Goal: Navigation & Orientation: Understand site structure

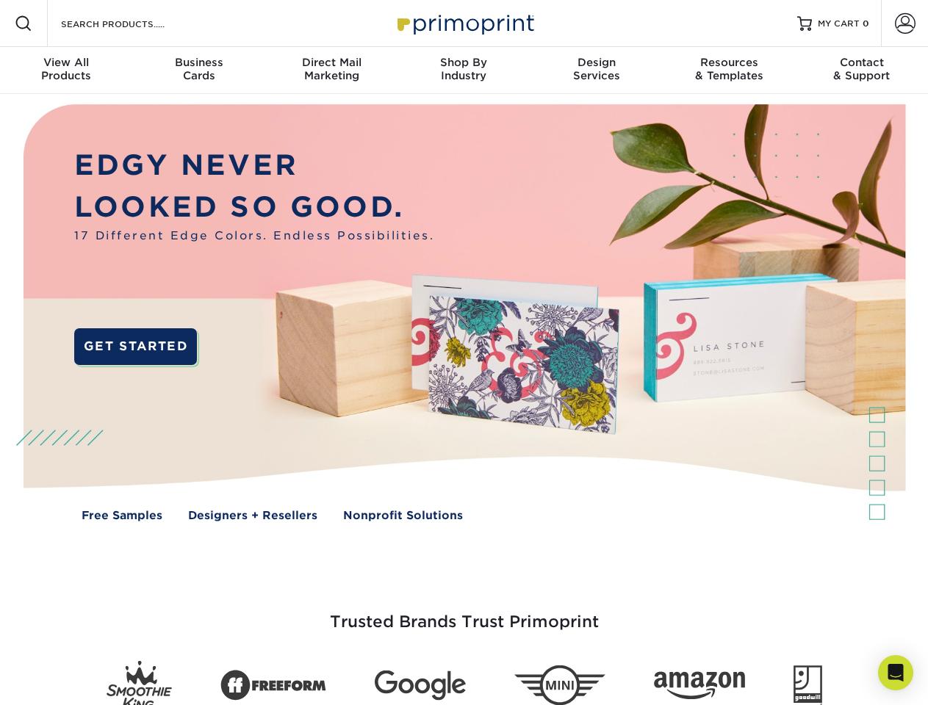
click at [464, 353] on img at bounding box center [463, 323] width 918 height 459
click at [24, 24] on span at bounding box center [24, 24] width 18 height 18
click at [904, 24] on span at bounding box center [905, 23] width 21 height 21
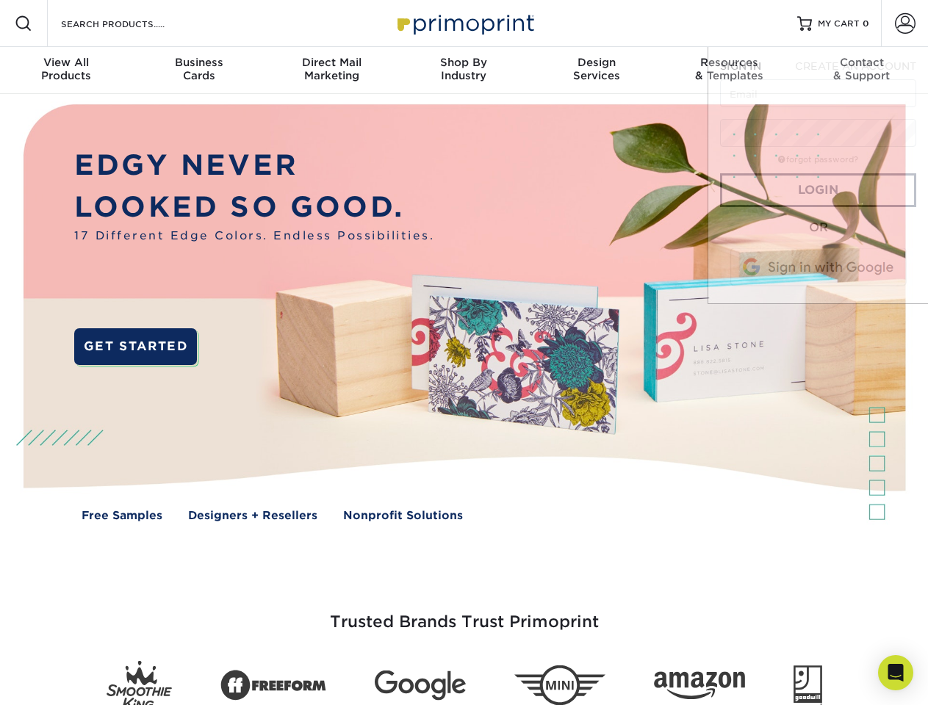
click at [66, 71] on div "View All Products" at bounding box center [66, 69] width 132 height 26
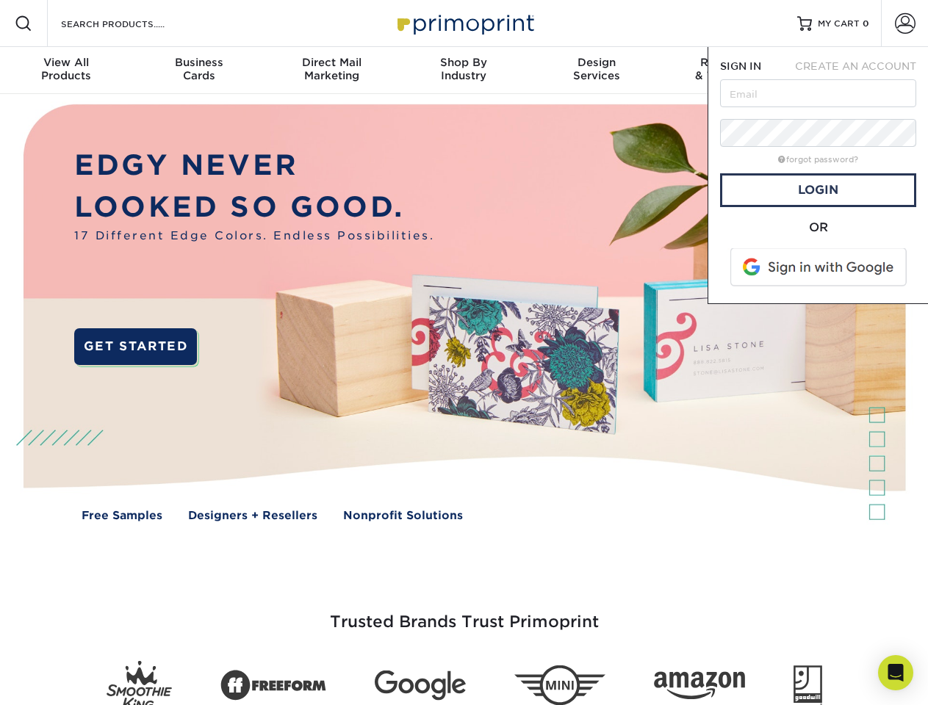
click at [198, 71] on div "Business Cards" at bounding box center [198, 69] width 132 height 26
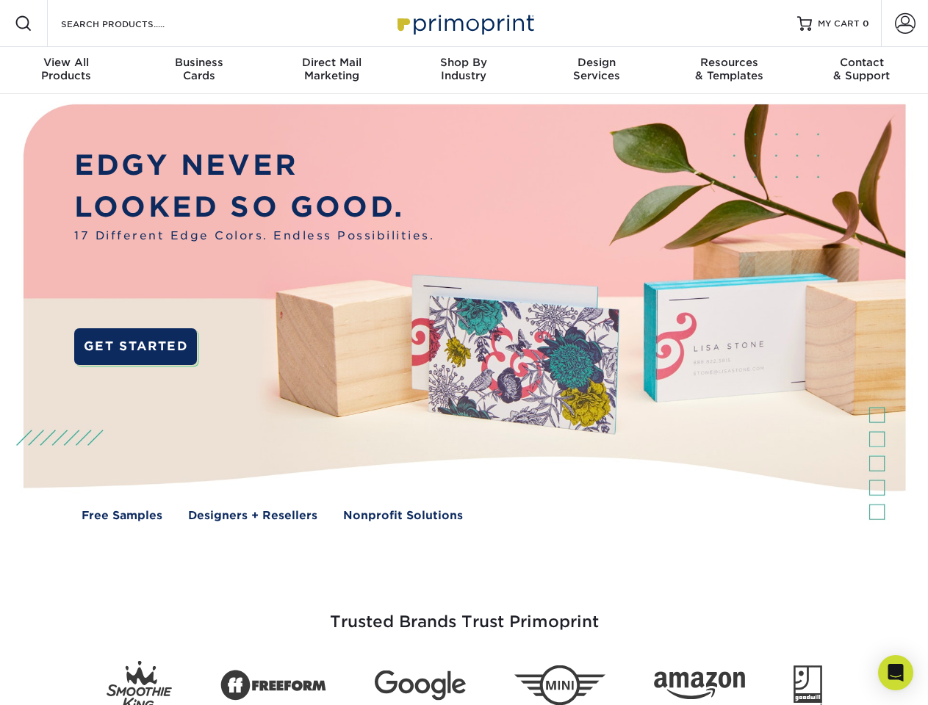
click at [331, 71] on div "Direct Mail Marketing" at bounding box center [331, 69] width 132 height 26
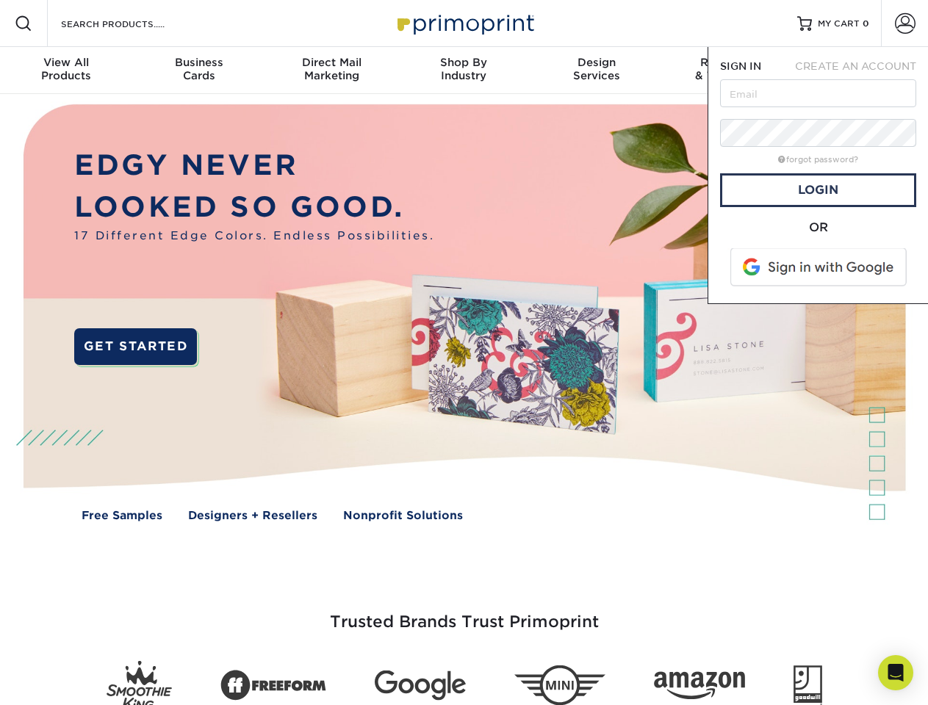
click at [464, 71] on div "Shop By Industry" at bounding box center [463, 69] width 132 height 26
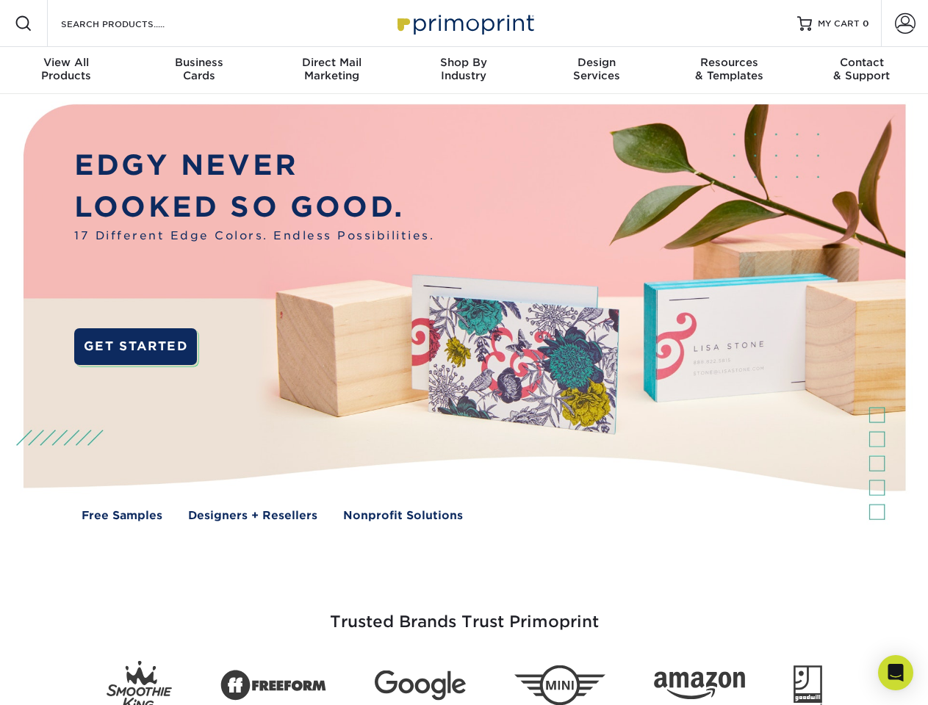
click at [597, 71] on div "Design Services" at bounding box center [596, 69] width 132 height 26
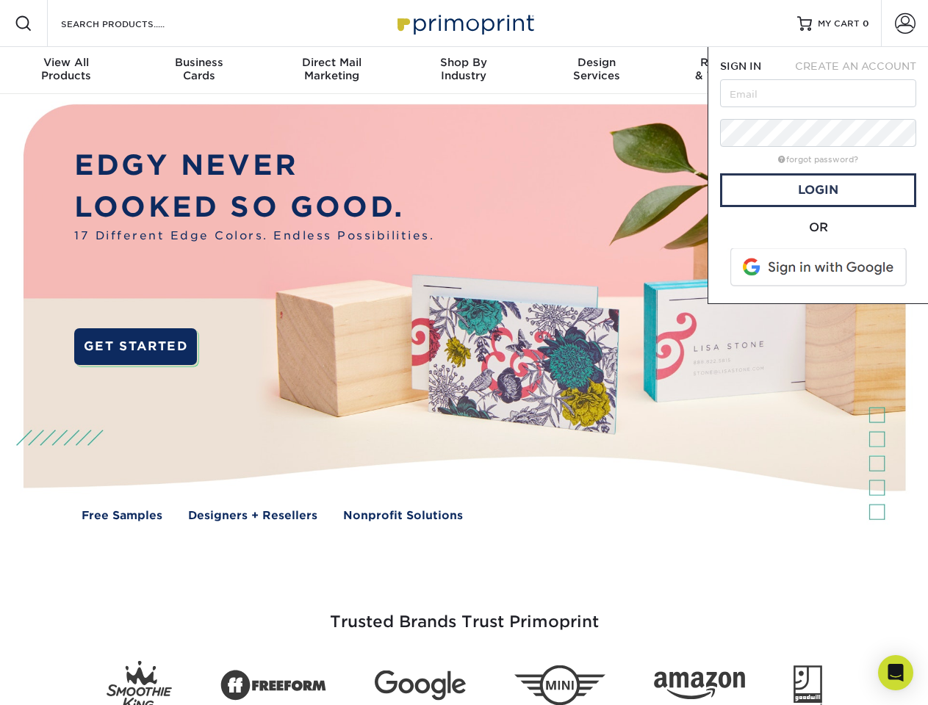
click at [729, 71] on span "SIGN IN" at bounding box center [740, 66] width 41 height 12
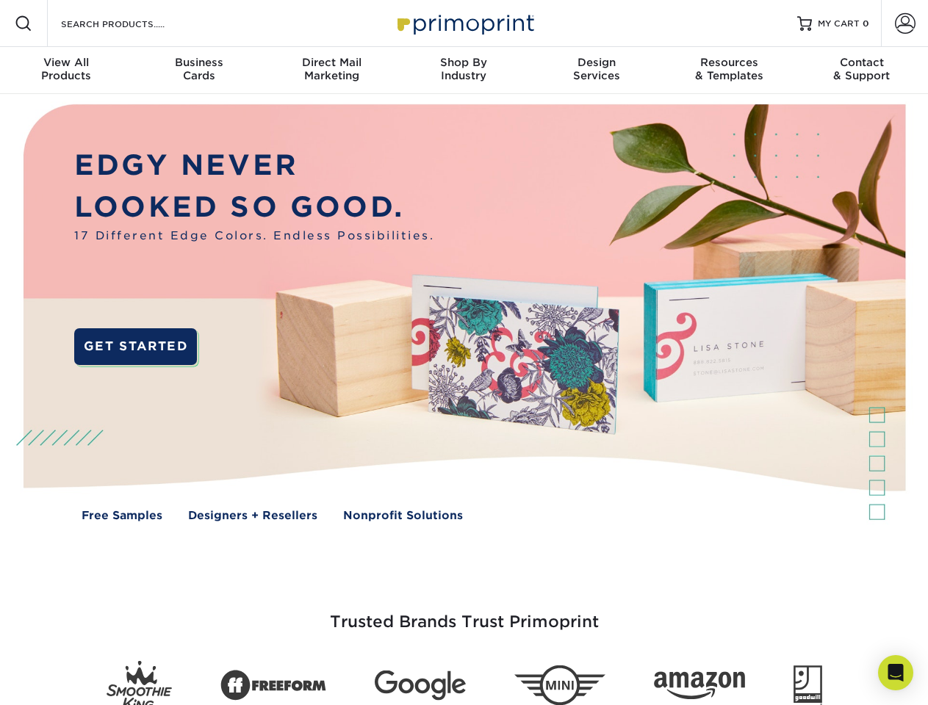
click at [862, 71] on div "Contact & Support" at bounding box center [862, 69] width 132 height 26
